Goal: Transaction & Acquisition: Purchase product/service

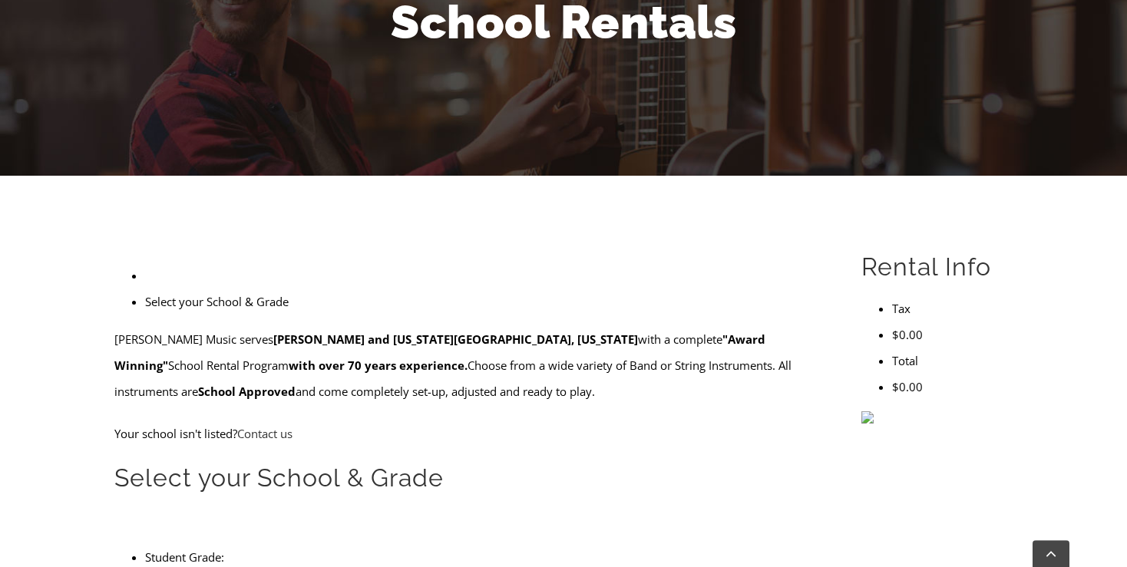
scroll to position [242, 0]
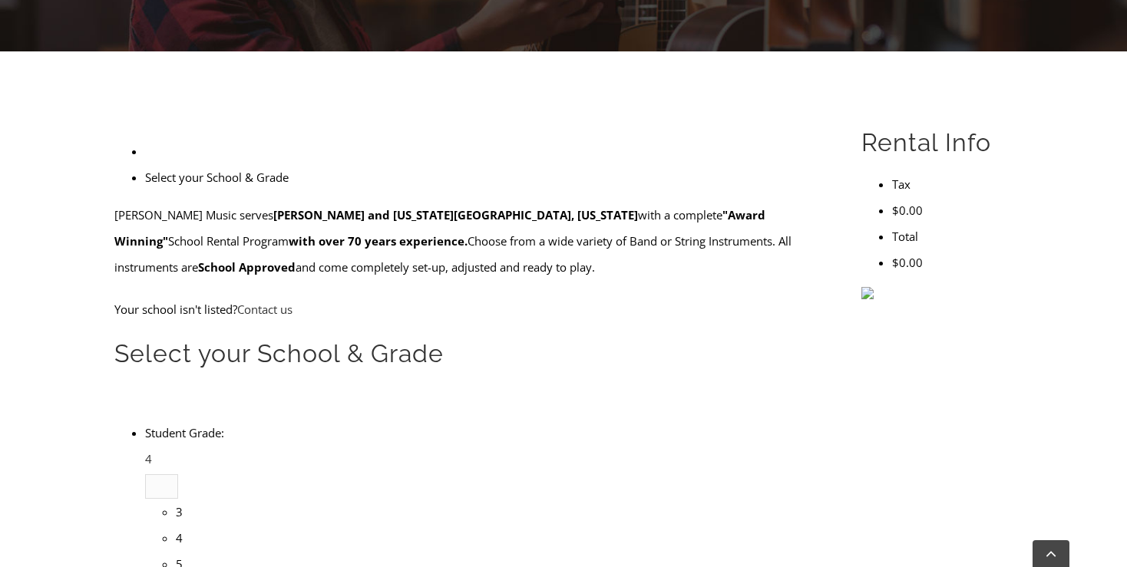
scroll to position [405, 0]
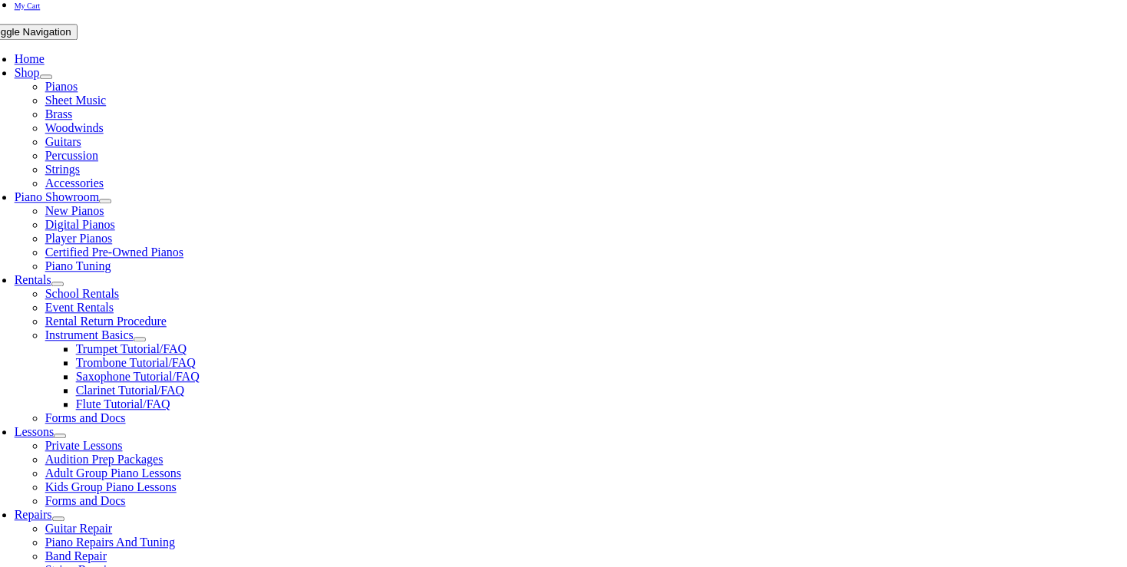
scroll to position [283, 0]
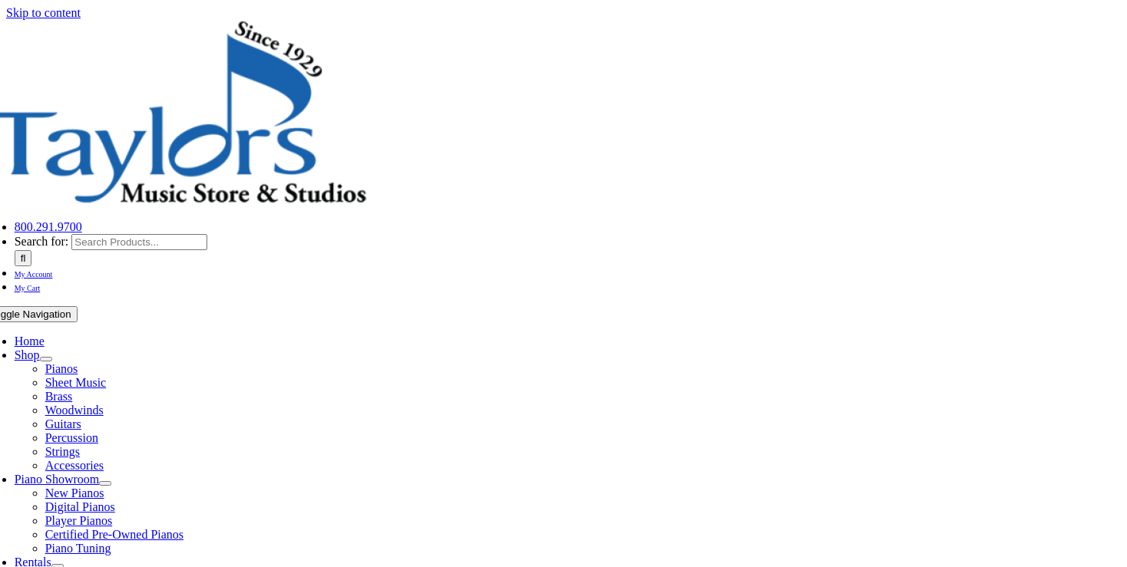
click at [104, 404] on span "Woodwinds" at bounding box center [74, 410] width 58 height 13
